Goal: Information Seeking & Learning: Check status

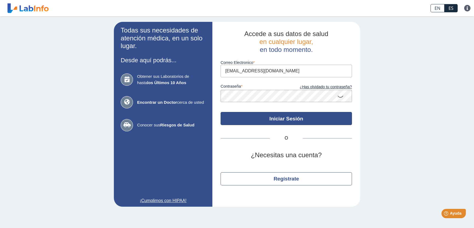
type input "[EMAIL_ADDRESS][DOMAIN_NAME]"
click at [238, 118] on button "Iniciar Sesión" at bounding box center [286, 118] width 131 height 13
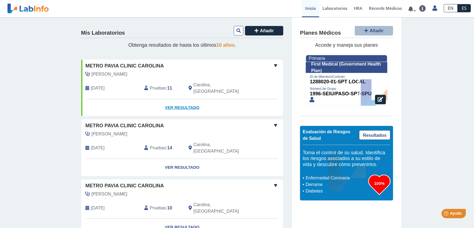
click at [180, 103] on link "Ver Resultado" at bounding box center [182, 107] width 202 height 17
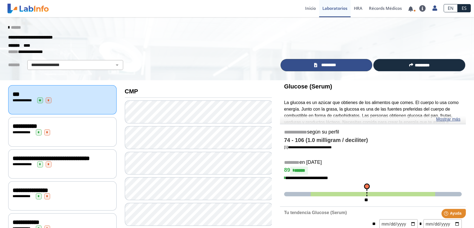
click at [335, 65] on span "*********" at bounding box center [328, 65] width 20 height 6
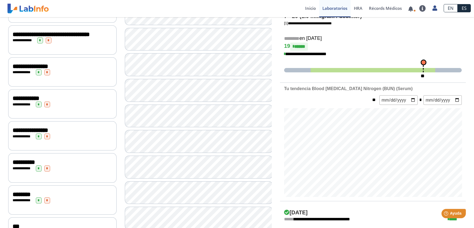
scroll to position [25, 0]
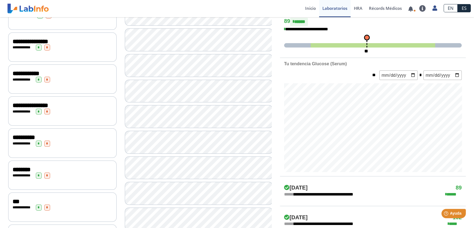
scroll to position [50, 0]
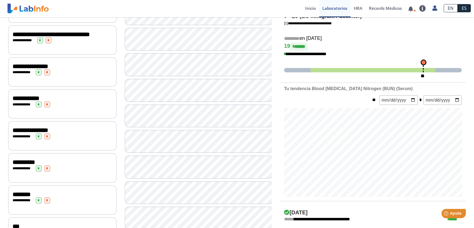
scroll to position [74, 0]
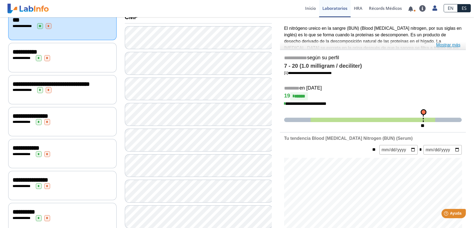
click at [450, 45] on link "Mostrar más" at bounding box center [448, 45] width 24 height 7
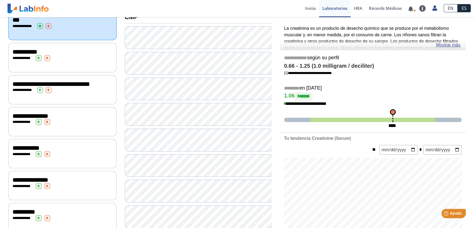
scroll to position [99, 0]
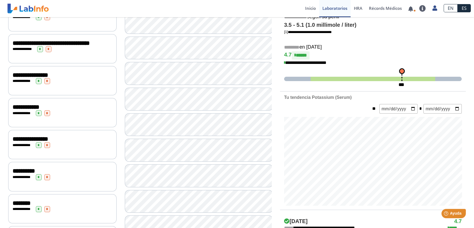
scroll to position [124, 0]
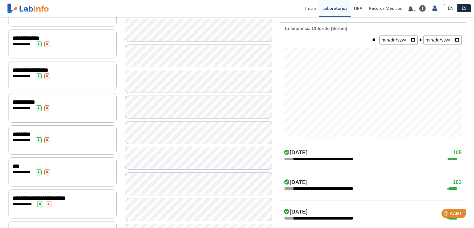
scroll to position [199, 0]
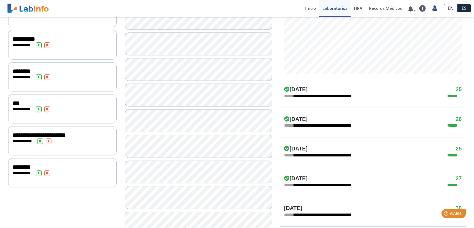
scroll to position [249, 0]
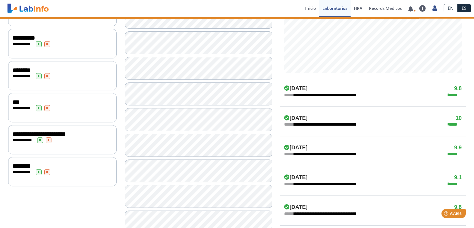
scroll to position [199, 0]
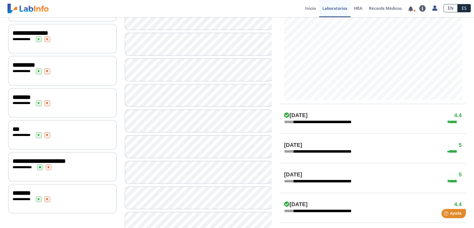
scroll to position [249, 0]
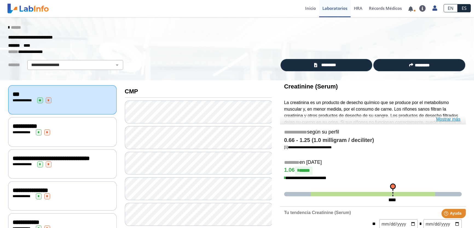
click at [443, 118] on link "Mostrar más" at bounding box center [448, 119] width 24 height 7
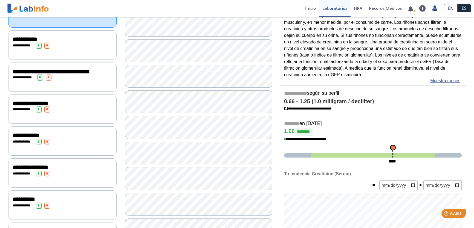
scroll to position [99, 0]
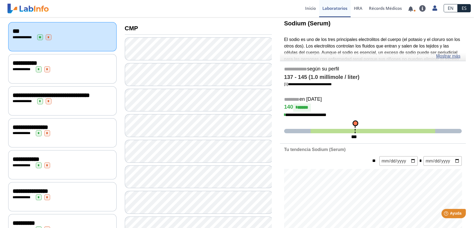
scroll to position [25, 0]
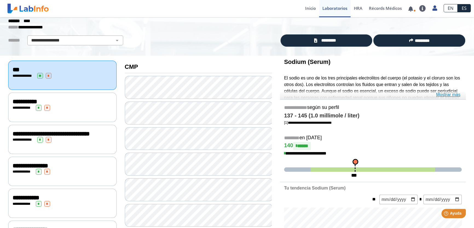
click at [445, 96] on link "Mostrar más" at bounding box center [448, 95] width 24 height 7
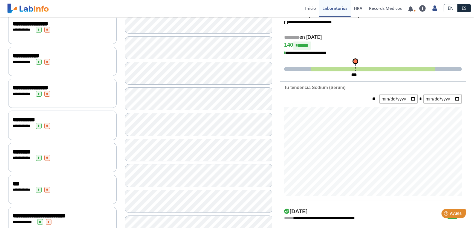
scroll to position [174, 0]
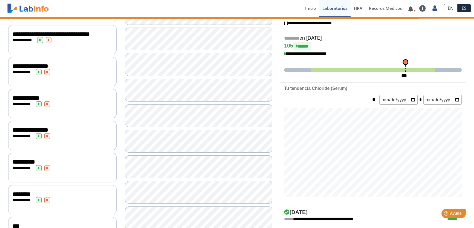
scroll to position [74, 0]
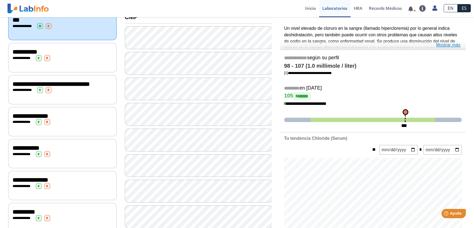
click at [443, 43] on link "Mostrar más" at bounding box center [448, 45] width 24 height 7
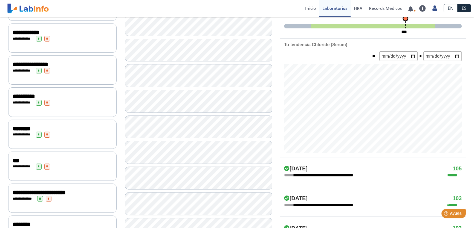
scroll to position [199, 0]
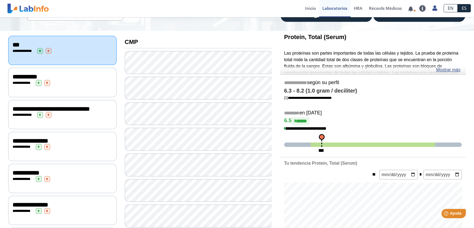
scroll to position [25, 0]
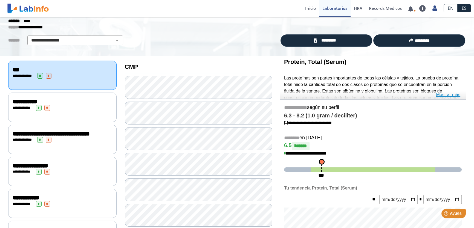
click at [450, 94] on link "Mostrar más" at bounding box center [448, 95] width 24 height 7
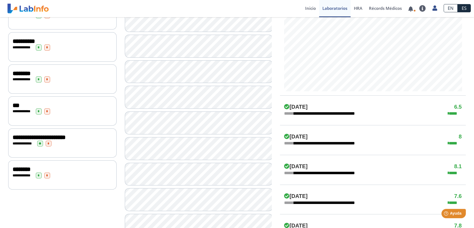
scroll to position [274, 0]
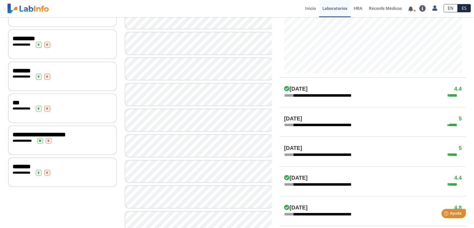
scroll to position [249, 0]
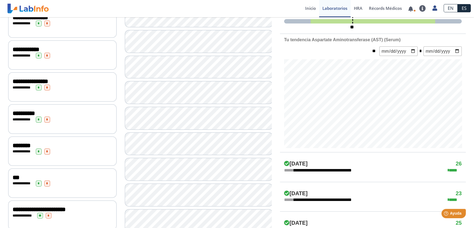
scroll to position [174, 0]
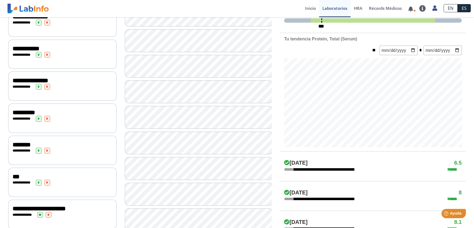
scroll to position [74, 0]
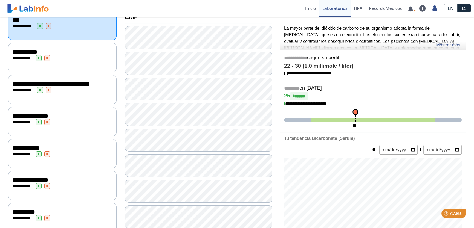
scroll to position [99, 0]
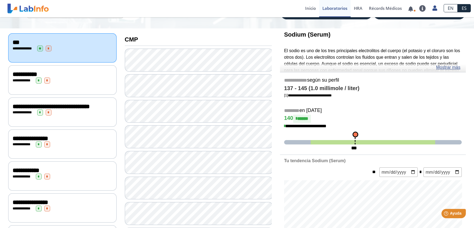
scroll to position [50, 0]
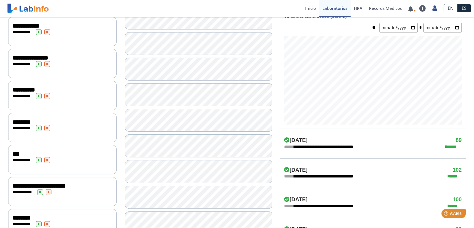
scroll to position [224, 0]
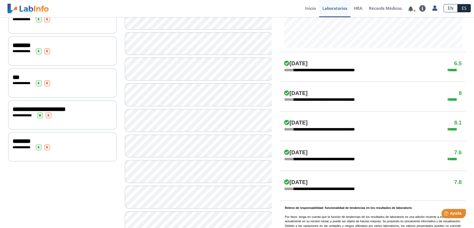
scroll to position [368, 0]
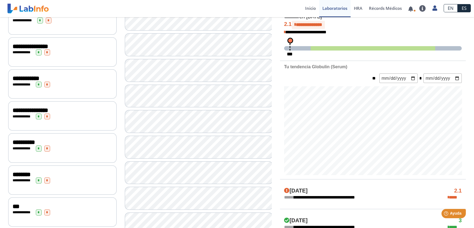
scroll to position [69, 0]
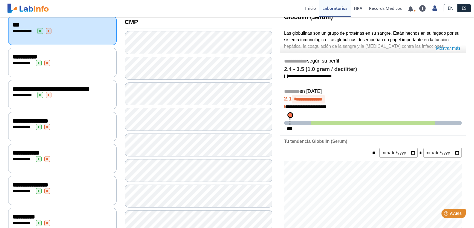
click at [445, 46] on link "Mostrar más" at bounding box center [448, 48] width 24 height 7
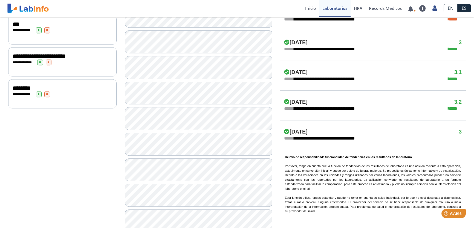
scroll to position [318, 0]
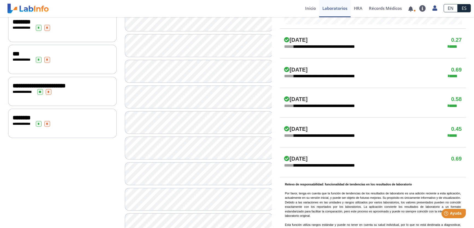
scroll to position [368, 0]
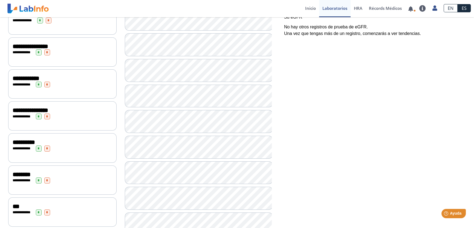
scroll to position [45, 0]
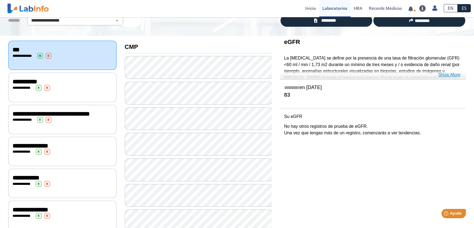
click at [442, 73] on link "Show More" at bounding box center [449, 75] width 22 height 7
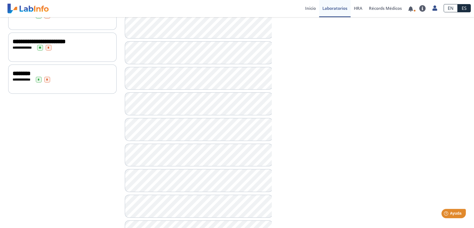
scroll to position [368, 0]
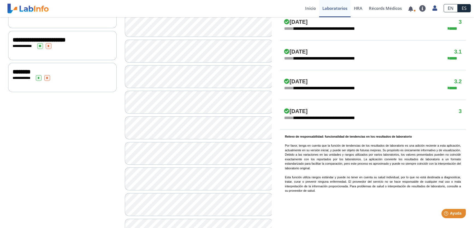
scroll to position [368, 0]
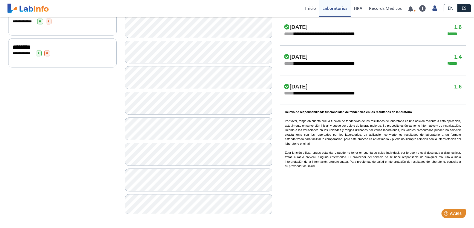
scroll to position [293, 0]
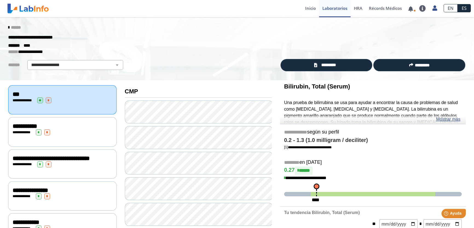
click at [56, 133] on div "**********" at bounding box center [63, 133] width 100 height 6
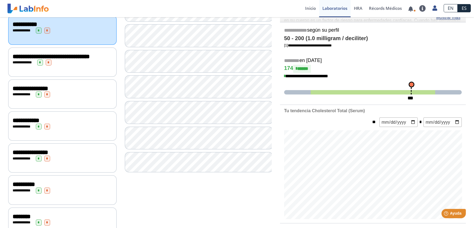
scroll to position [74, 0]
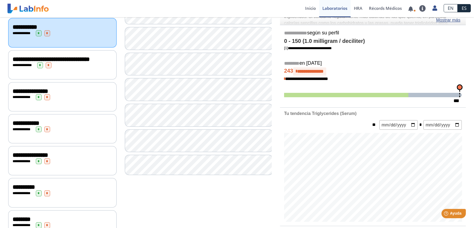
scroll to position [25, 0]
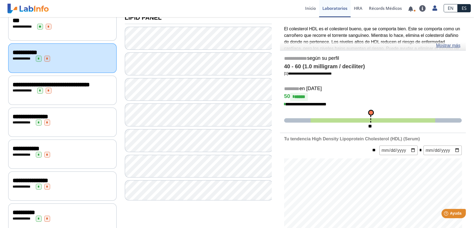
scroll to position [74, 0]
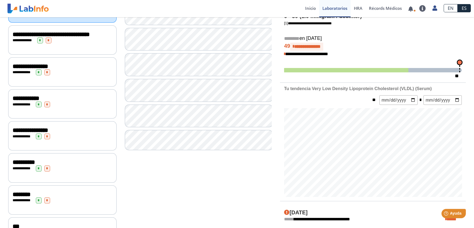
scroll to position [25, 0]
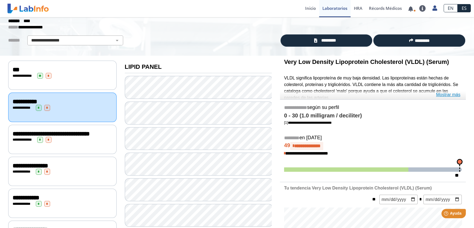
click at [453, 93] on link "Mostrar más" at bounding box center [448, 95] width 24 height 7
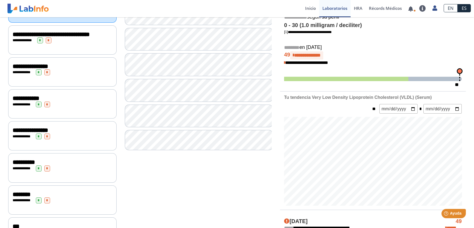
scroll to position [99, 0]
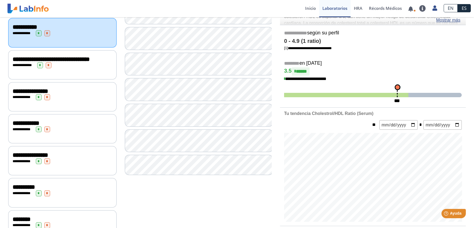
scroll to position [124, 0]
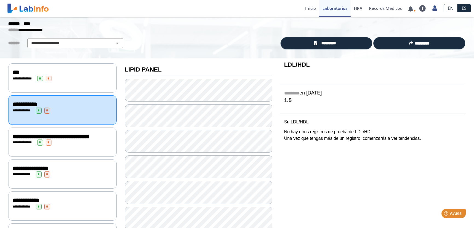
scroll to position [50, 0]
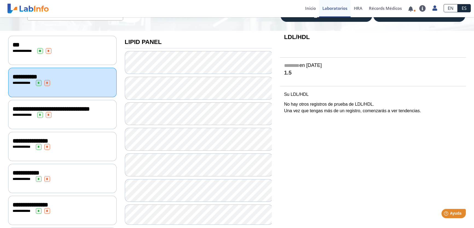
click at [33, 112] on span "**********" at bounding box center [51, 109] width 77 height 6
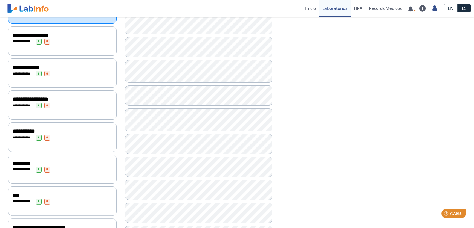
scroll to position [131, 0]
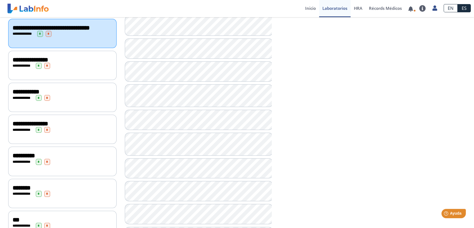
click at [64, 73] on div "**********" at bounding box center [62, 65] width 108 height 29
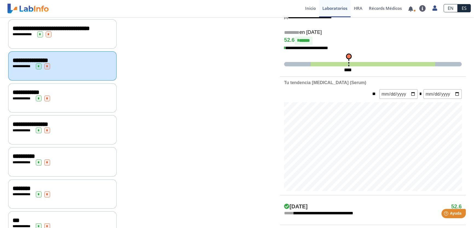
scroll to position [131, 0]
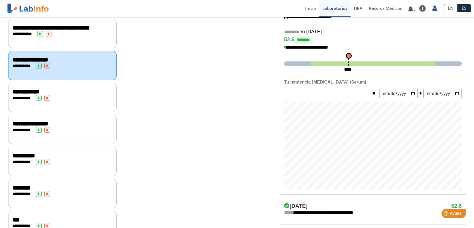
click at [61, 93] on div "**********" at bounding box center [63, 92] width 100 height 7
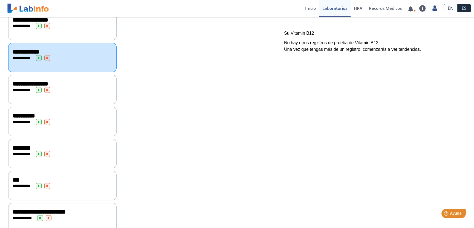
scroll to position [181, 0]
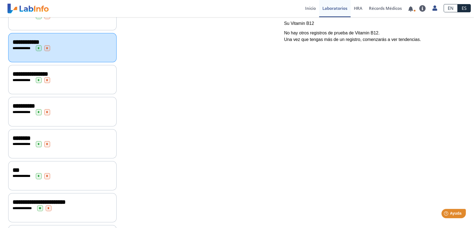
click at [67, 80] on div "**********" at bounding box center [63, 80] width 100 height 6
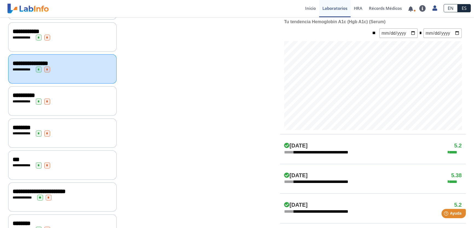
scroll to position [146, 0]
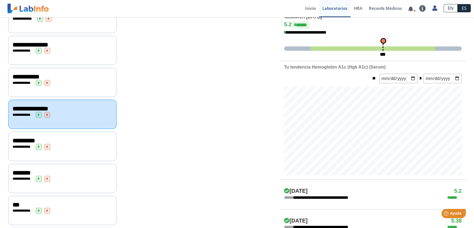
click at [72, 146] on div "**********" at bounding box center [63, 147] width 100 height 6
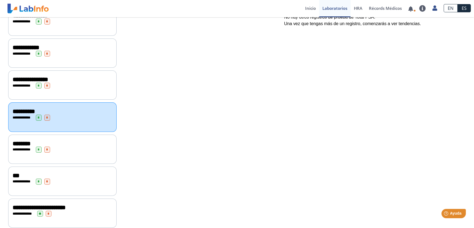
scroll to position [196, 0]
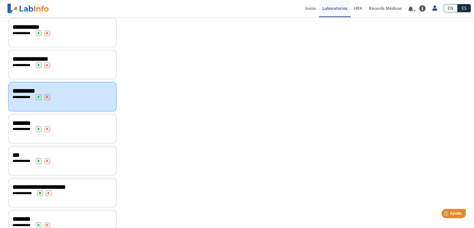
click at [69, 128] on div "**********" at bounding box center [63, 129] width 100 height 6
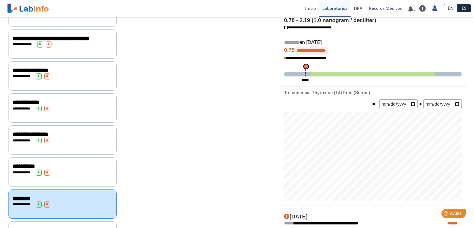
scroll to position [146, 0]
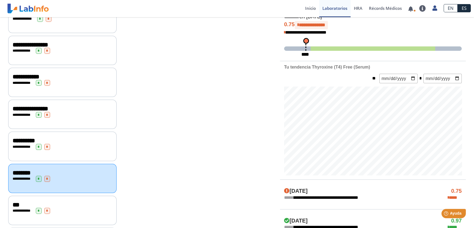
click at [57, 141] on div "**********" at bounding box center [63, 141] width 100 height 7
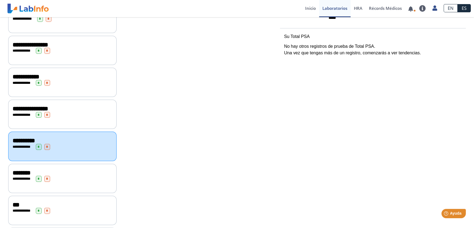
click at [37, 149] on span "*" at bounding box center [39, 147] width 6 height 6
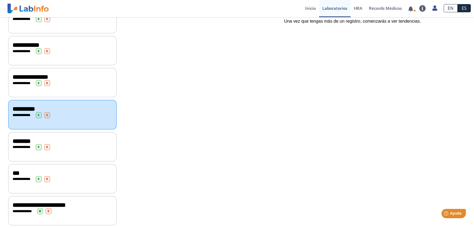
scroll to position [217, 0]
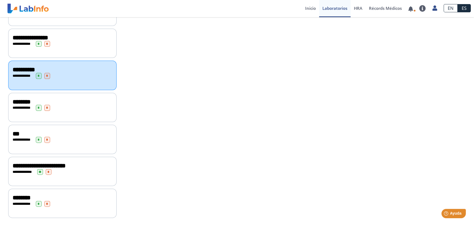
click at [66, 111] on div "**********" at bounding box center [63, 108] width 100 height 6
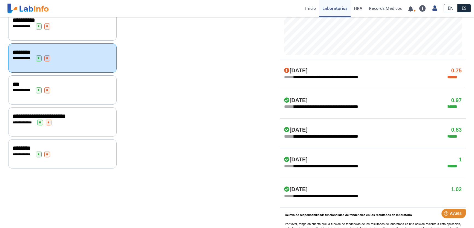
scroll to position [267, 0]
click at [89, 91] on div "**********" at bounding box center [63, 90] width 100 height 6
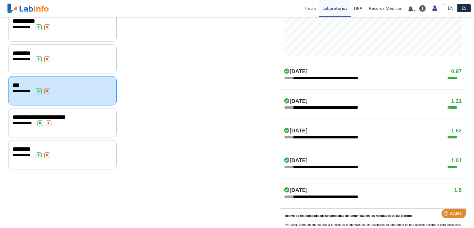
scroll to position [267, 0]
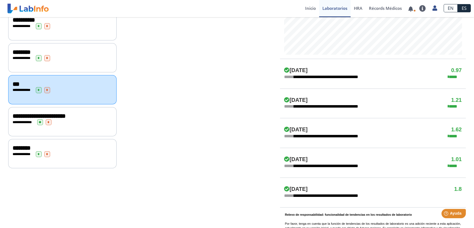
click at [76, 129] on div "**********" at bounding box center [62, 121] width 108 height 29
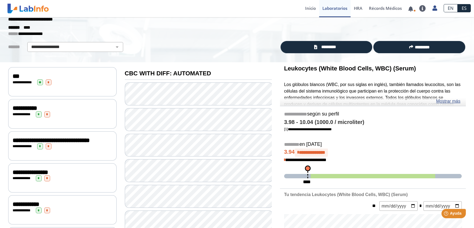
scroll to position [68, 0]
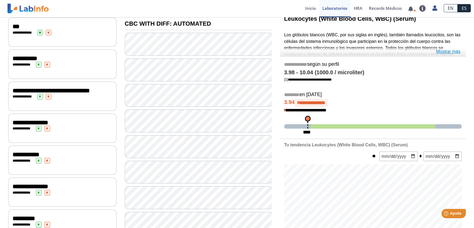
click at [449, 51] on link "Mostrar más" at bounding box center [448, 51] width 24 height 7
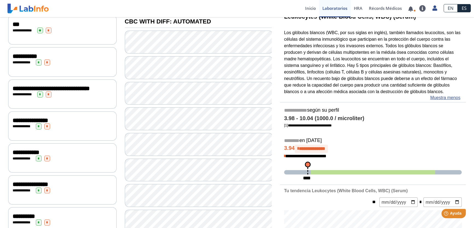
scroll to position [74, 0]
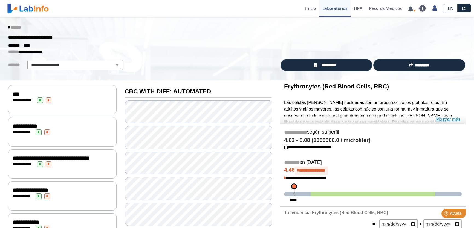
click at [450, 120] on link "Mostrar más" at bounding box center [448, 119] width 24 height 7
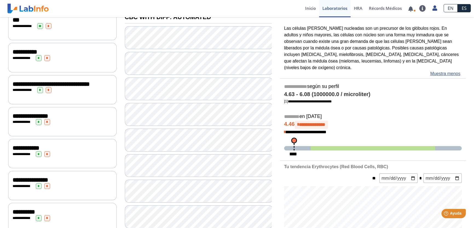
scroll to position [99, 0]
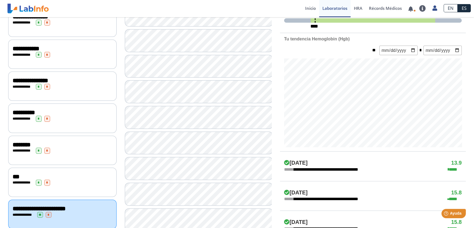
scroll to position [99, 0]
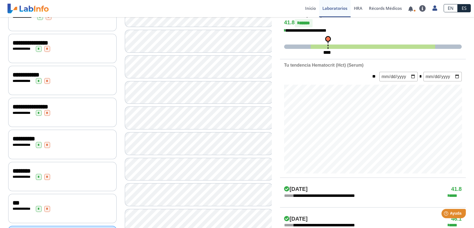
scroll to position [149, 0]
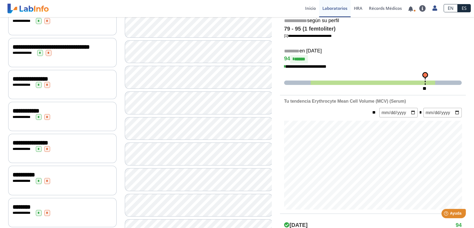
scroll to position [74, 0]
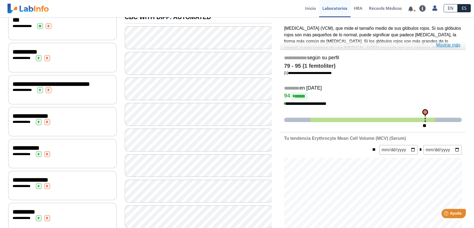
click at [451, 43] on link "Mostrar más" at bounding box center [448, 45] width 24 height 7
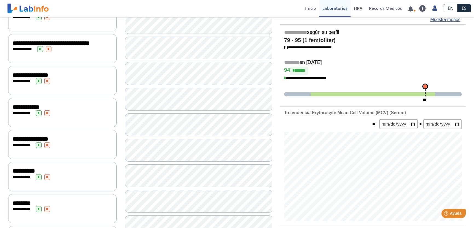
scroll to position [124, 0]
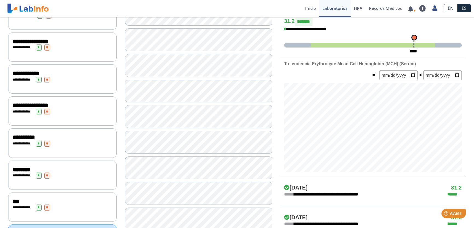
scroll to position [174, 0]
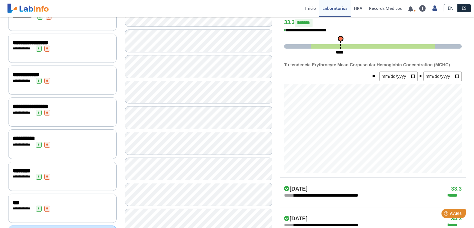
scroll to position [149, 0]
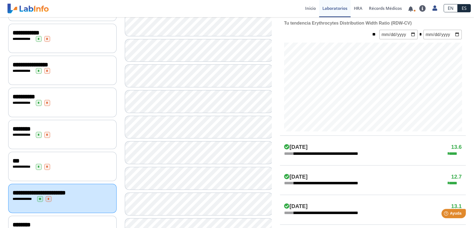
scroll to position [199, 0]
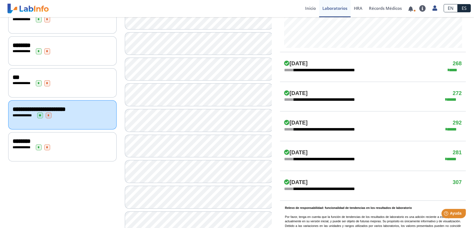
scroll to position [224, 0]
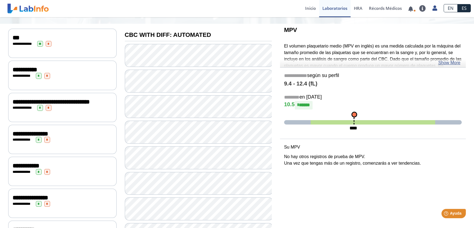
scroll to position [25, 0]
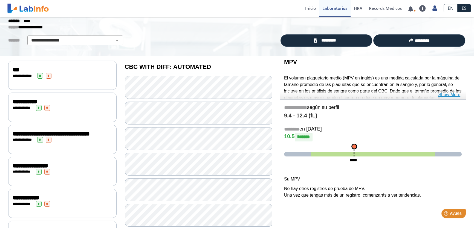
click at [453, 94] on link "Show More" at bounding box center [449, 95] width 22 height 7
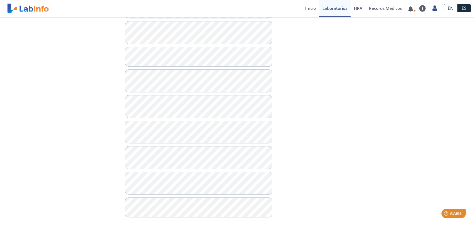
scroll to position [442, 0]
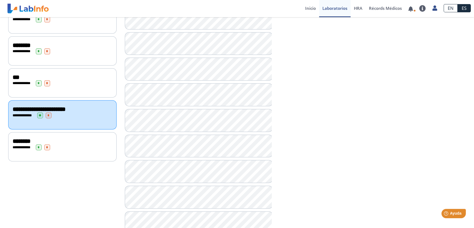
scroll to position [218, 0]
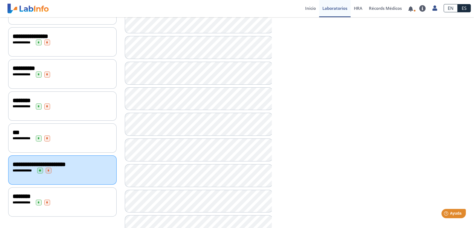
click at [59, 196] on div "********" at bounding box center [63, 196] width 100 height 7
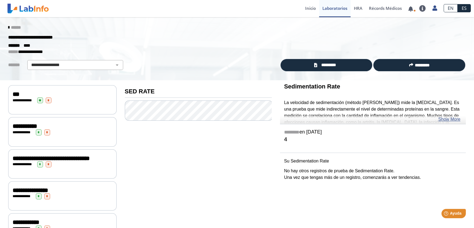
click at [451, 120] on link "Show More" at bounding box center [449, 119] width 22 height 7
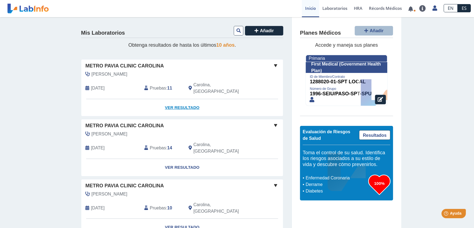
click at [167, 101] on link "Ver Resultado" at bounding box center [182, 107] width 202 height 17
click at [186, 99] on link "Ver Resultado" at bounding box center [182, 107] width 202 height 17
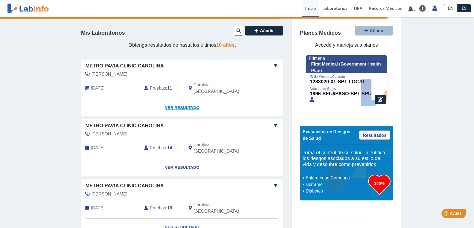
click at [178, 101] on link "Ver Resultado" at bounding box center [182, 107] width 202 height 17
click at [175, 100] on link "Ver Resultado" at bounding box center [182, 107] width 202 height 17
click at [184, 99] on link "Ver Resultado" at bounding box center [182, 107] width 202 height 17
click at [183, 100] on link "Ver Resultado" at bounding box center [182, 107] width 202 height 17
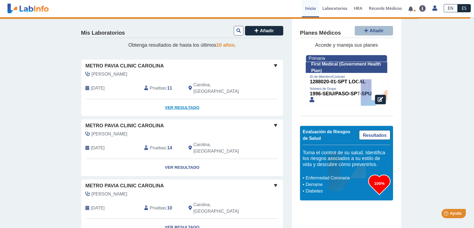
click at [183, 100] on link "Ver Resultado" at bounding box center [182, 107] width 202 height 17
click at [179, 102] on link "Ver Resultado" at bounding box center [182, 107] width 202 height 17
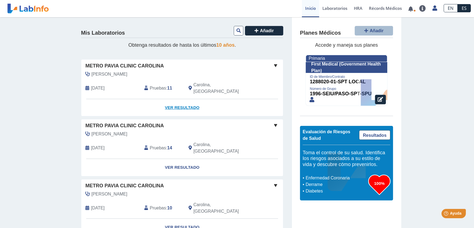
click at [187, 99] on link "Ver Resultado" at bounding box center [182, 107] width 202 height 17
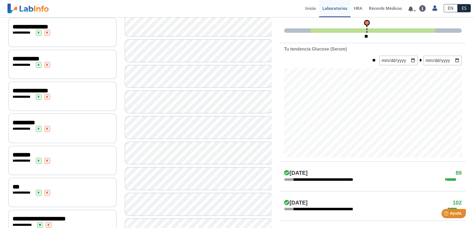
scroll to position [124, 0]
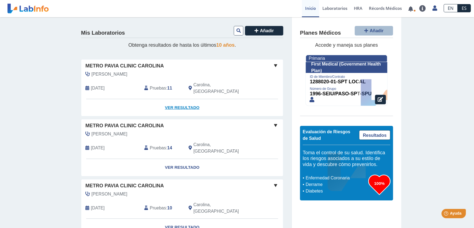
click at [177, 102] on link "Ver Resultado" at bounding box center [182, 107] width 202 height 17
